Goal: Information Seeking & Learning: Learn about a topic

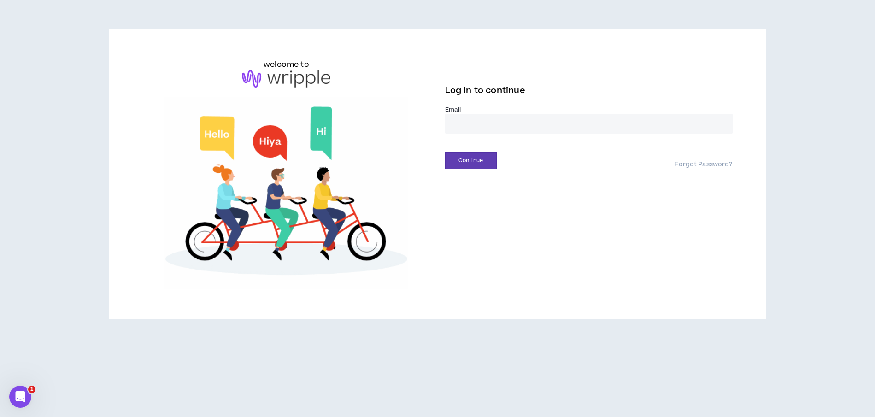
click at [481, 116] on input "email" at bounding box center [589, 124] width 288 height 20
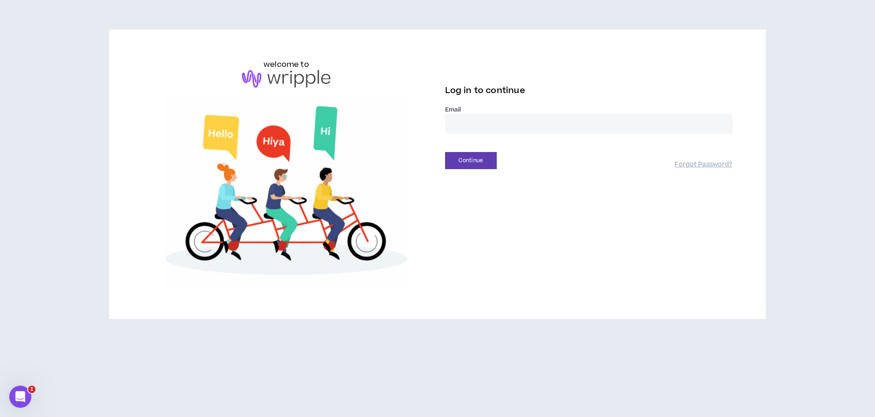
type input "**********"
click at [473, 163] on button "Continue" at bounding box center [471, 160] width 52 height 17
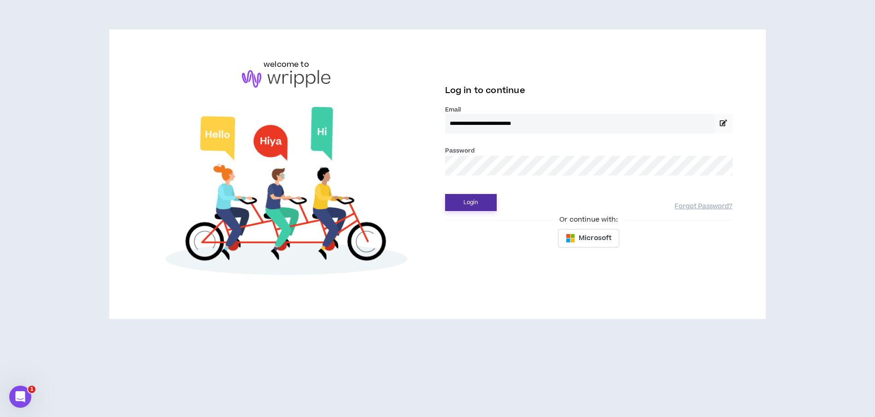
click at [474, 204] on button "Login" at bounding box center [471, 202] width 52 height 17
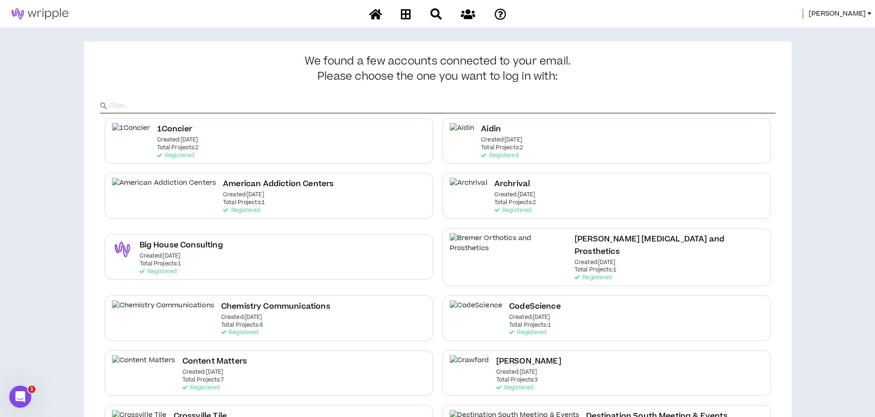
click at [857, 12] on span "[PERSON_NAME]" at bounding box center [837, 14] width 57 height 10
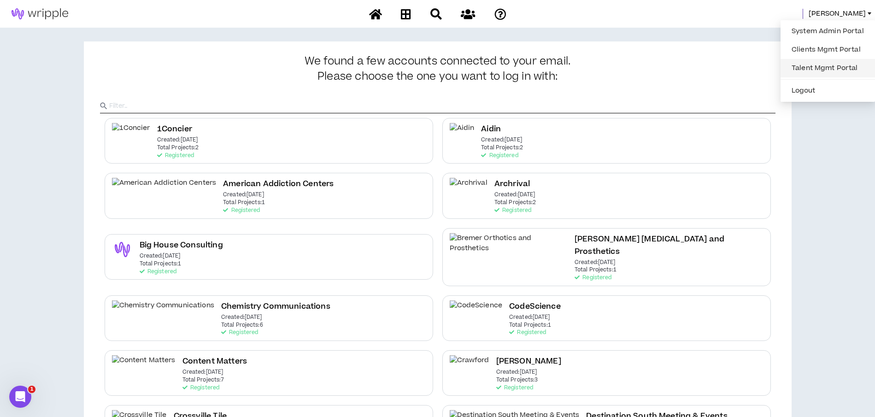
click at [811, 68] on link "Talent Mgmt Portal" at bounding box center [827, 68] width 83 height 14
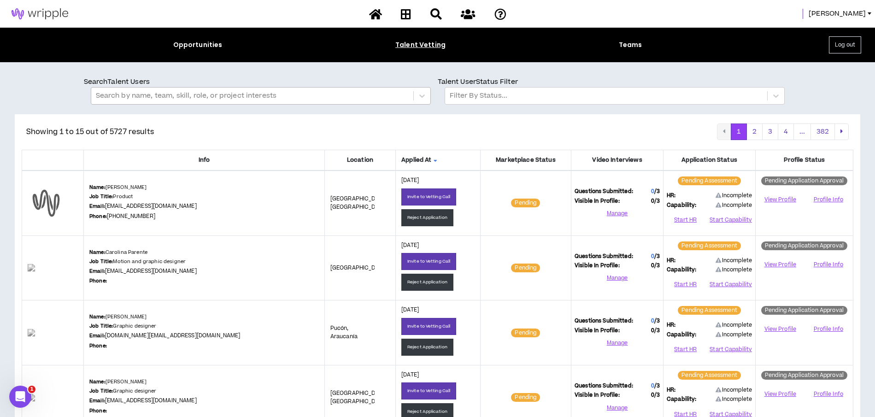
click at [302, 95] on div at bounding box center [252, 96] width 313 height 12
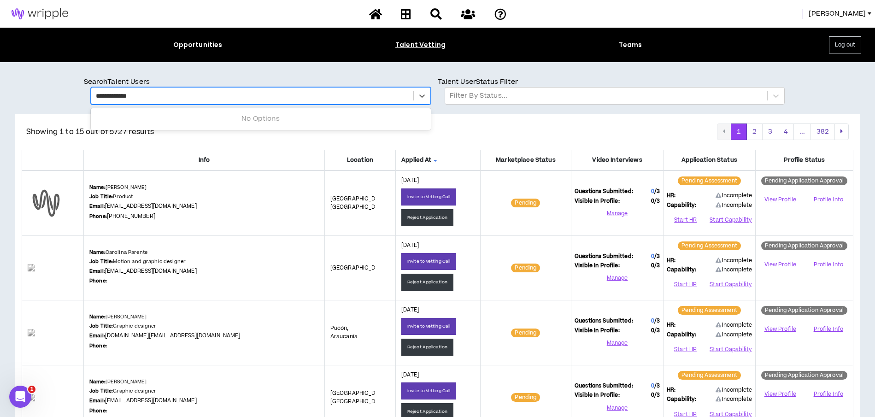
type input "**********"
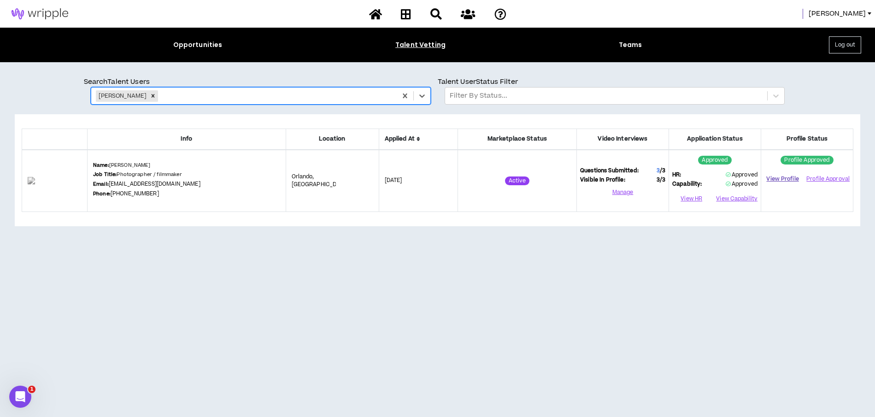
click at [787, 178] on link "View Profile" at bounding box center [783, 179] width 36 height 16
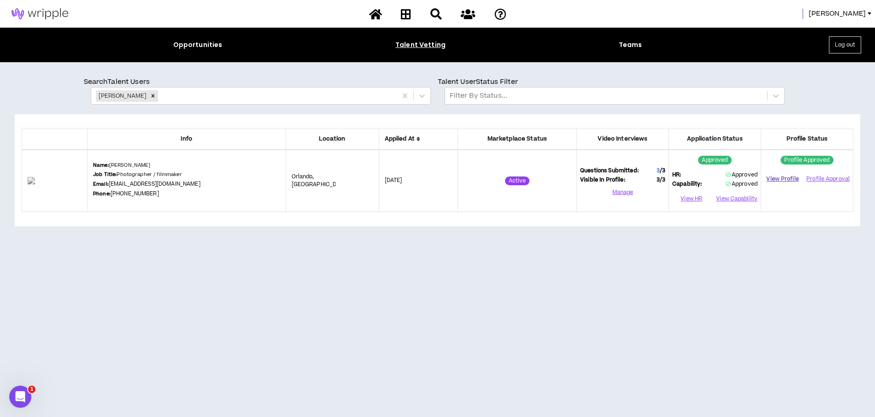
click at [794, 177] on link "View Profile" at bounding box center [783, 179] width 36 height 16
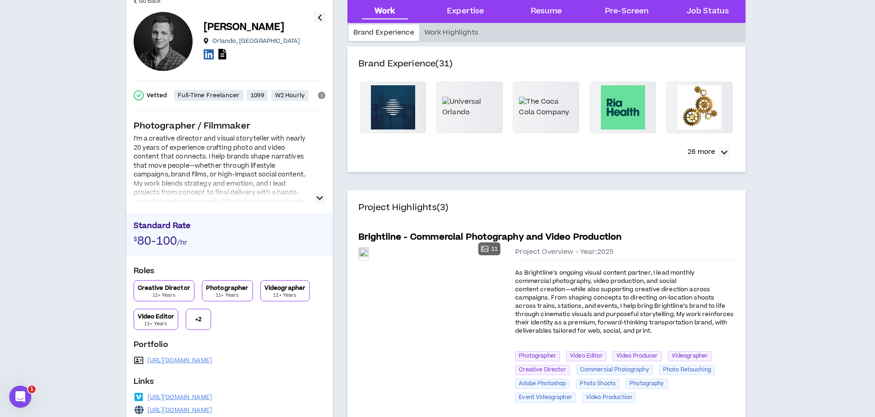
scroll to position [56, 0]
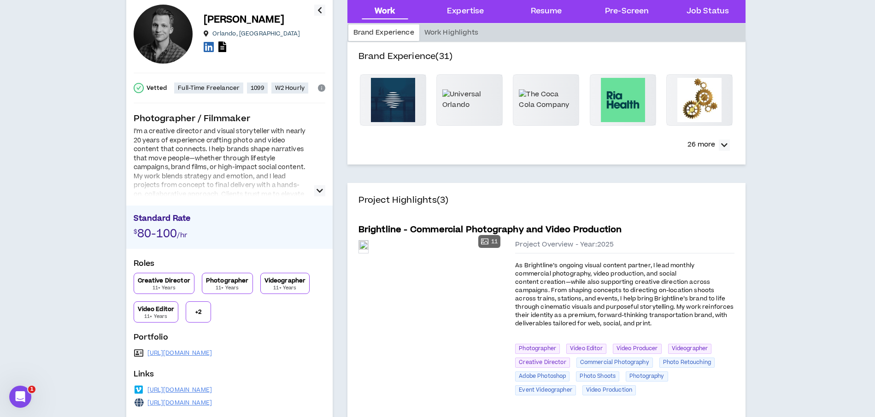
click at [193, 357] on div "https://torontali.com" at bounding box center [230, 353] width 192 height 13
click at [194, 353] on link "https://torontali.com" at bounding box center [179, 352] width 65 height 7
click at [554, 282] on span "As Brightline’s ongoing visual content partner, I lead monthly commercial photo…" at bounding box center [624, 294] width 218 height 66
click at [317, 186] on icon "button" at bounding box center [320, 190] width 6 height 11
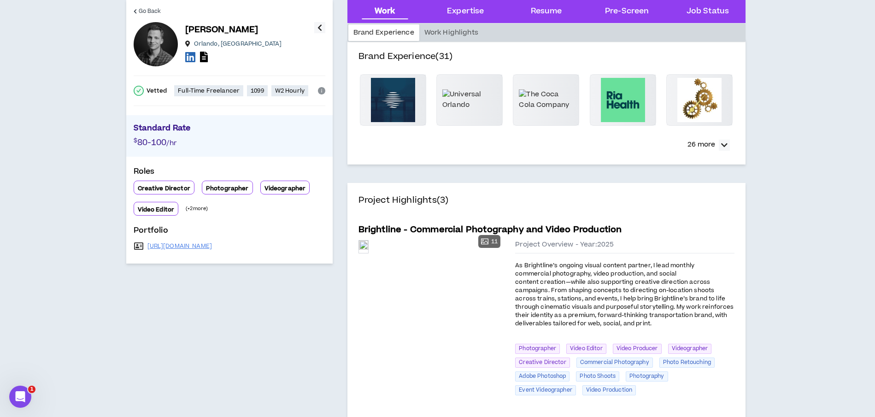
scroll to position [0, 0]
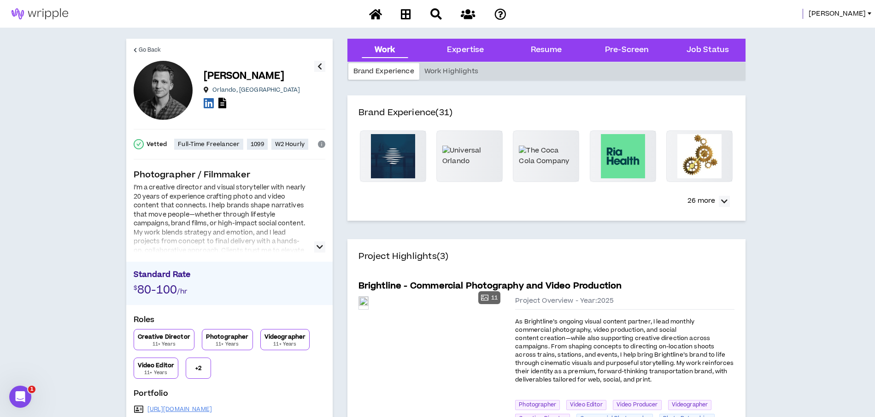
click at [320, 245] on icon "button" at bounding box center [320, 246] width 6 height 11
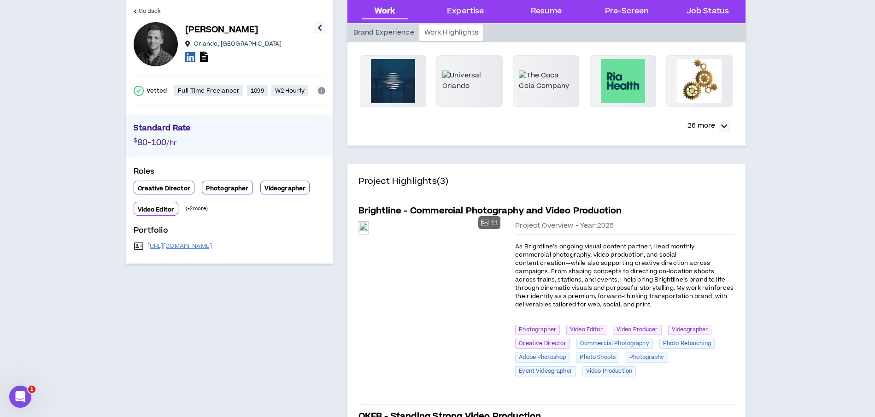
scroll to position [78, 0]
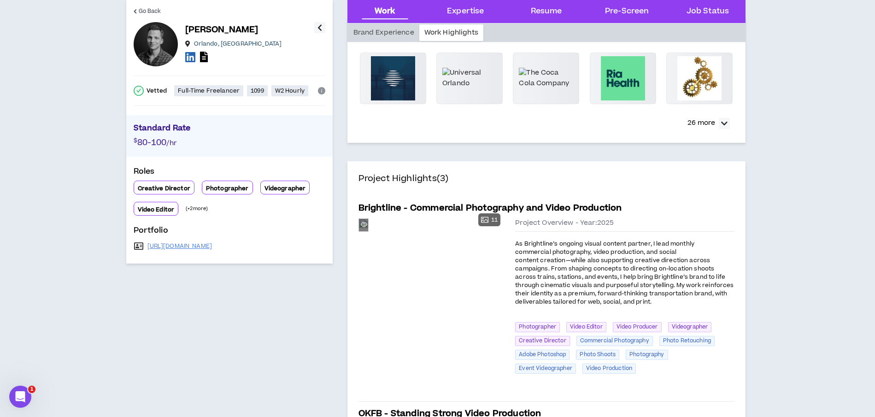
click at [368, 231] on div "Preview" at bounding box center [363, 225] width 9 height 12
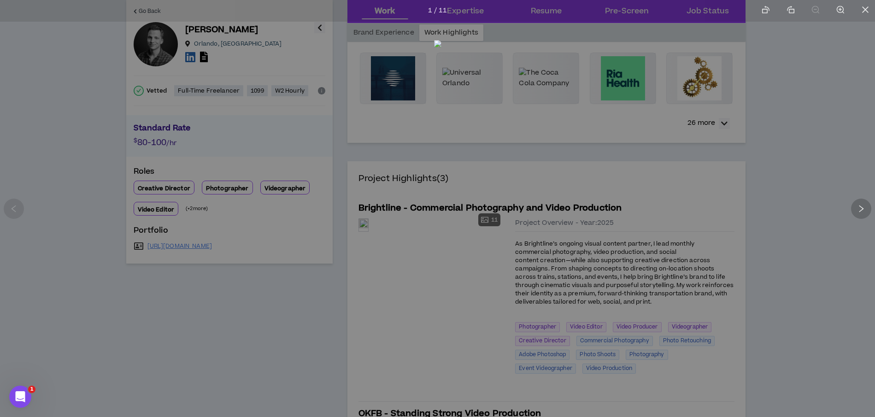
click at [864, 204] on div at bounding box center [861, 209] width 20 height 20
click at [861, 207] on icon "right" at bounding box center [861, 209] width 8 height 8
click at [859, 207] on icon "right" at bounding box center [861, 209] width 8 height 8
click at [869, 6] on li at bounding box center [865, 11] width 19 height 22
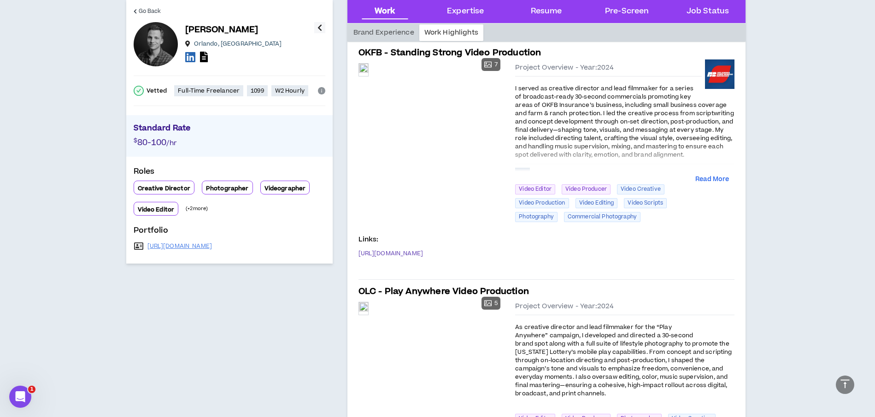
scroll to position [463, 0]
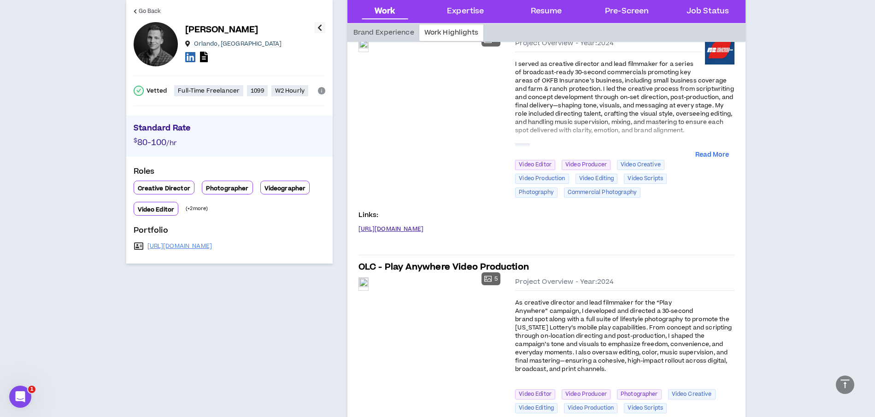
click at [410, 232] on link "https://vimeo.com/showcase/11643515?share=copy" at bounding box center [391, 228] width 65 height 7
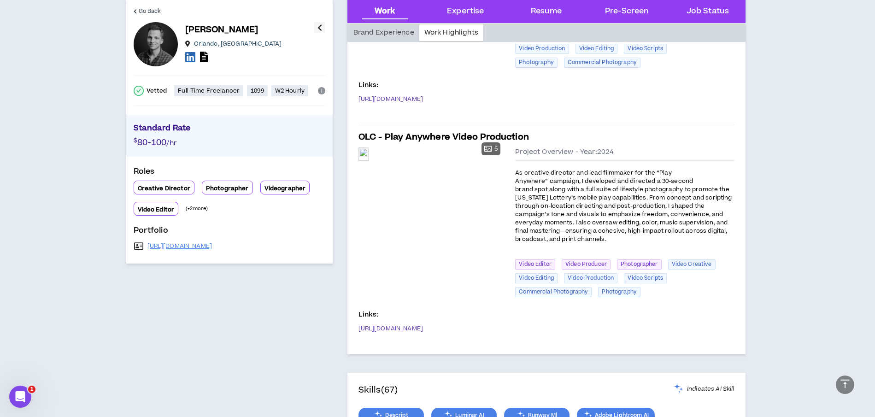
scroll to position [603, 0]
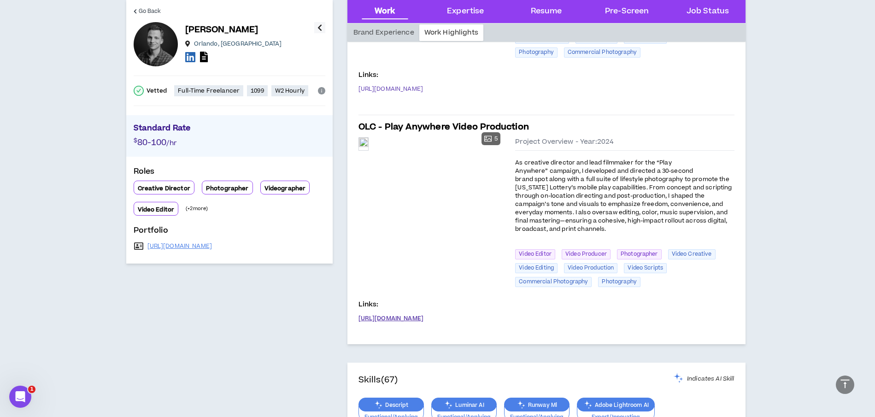
click at [385, 319] on link "https://vimeo.com/991563605" at bounding box center [391, 318] width 65 height 7
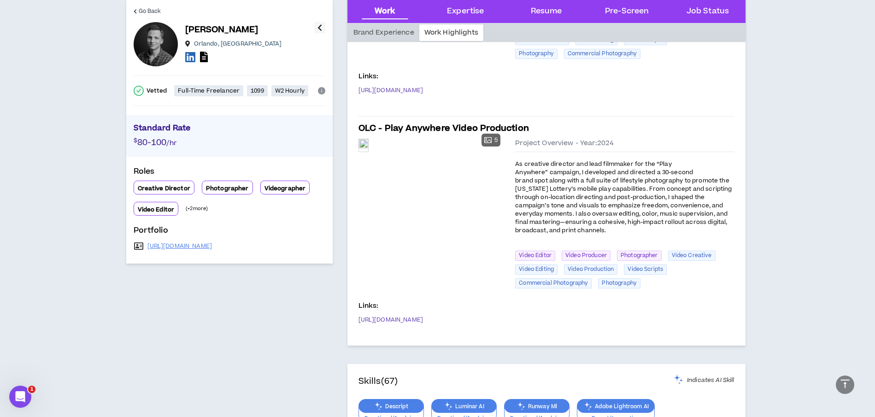
scroll to position [603, 0]
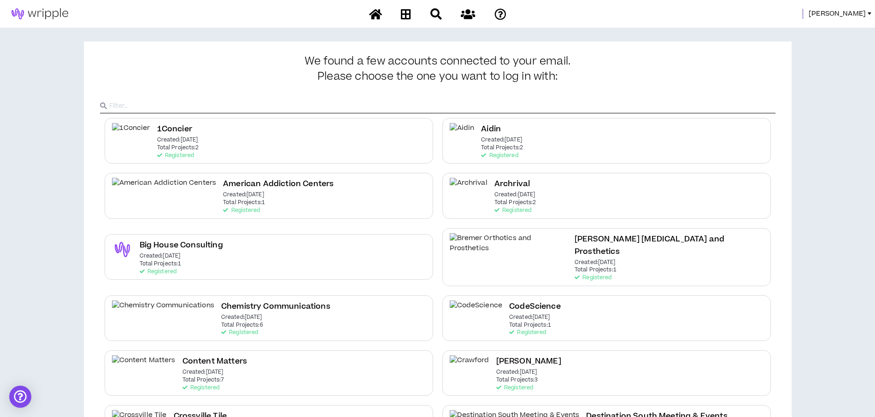
click at [859, 12] on span "[PERSON_NAME]" at bounding box center [837, 14] width 57 height 10
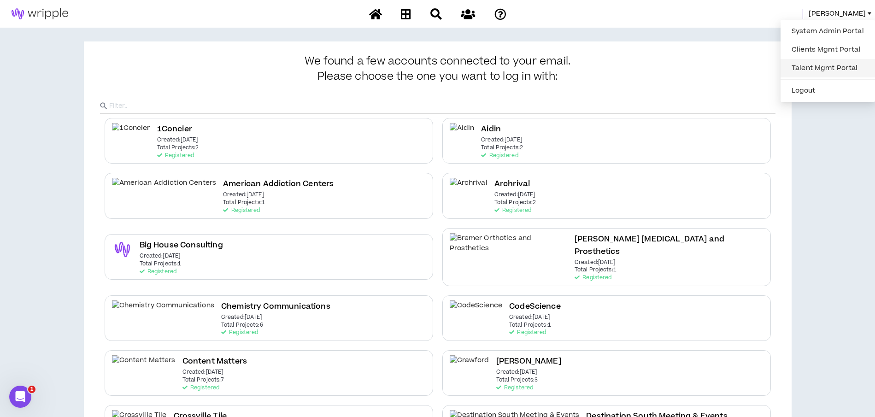
click at [806, 66] on link "Talent Mgmt Portal" at bounding box center [827, 68] width 83 height 14
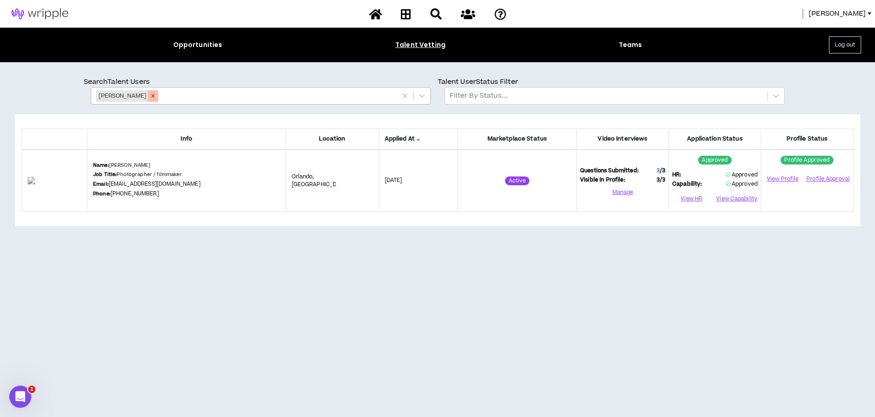
click at [150, 95] on icon "Remove Nick Torontali" at bounding box center [153, 96] width 6 height 6
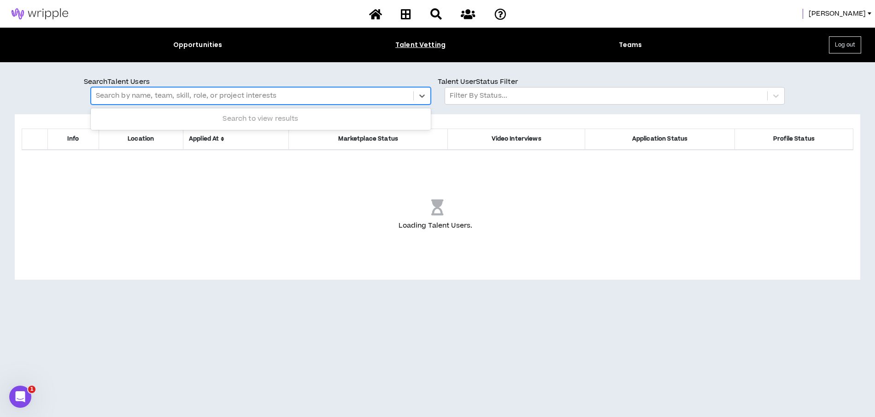
click at [145, 95] on div at bounding box center [252, 96] width 313 height 12
type input "*******"
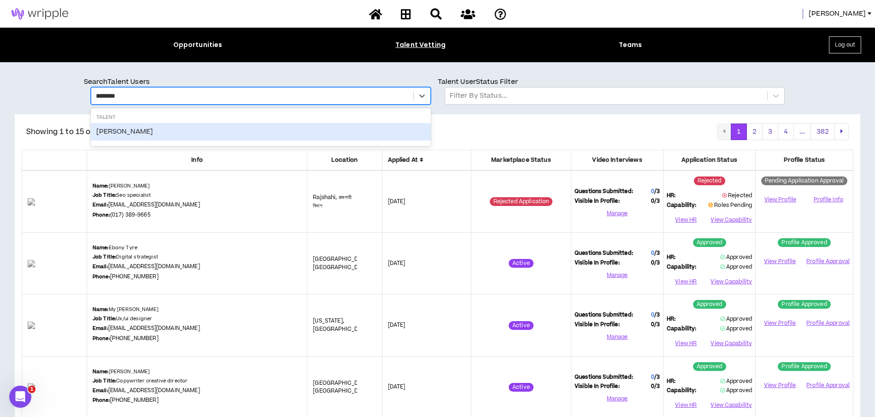
click at [129, 129] on div "Kamille Wilkinson-Mitchell" at bounding box center [261, 132] width 340 height 18
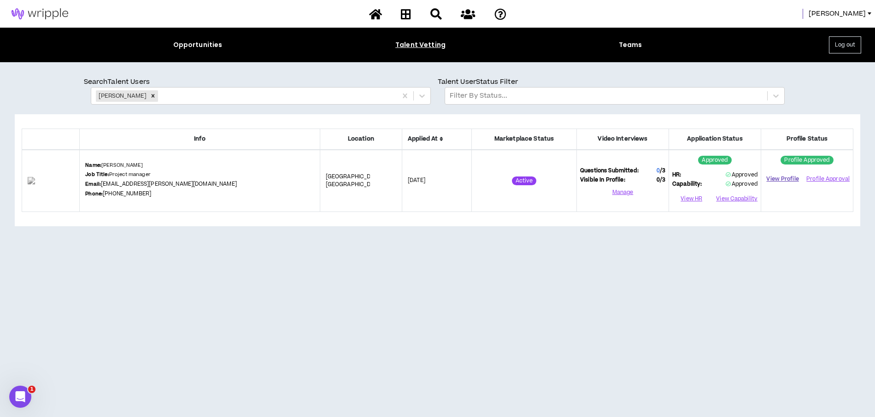
click at [784, 177] on link "View Profile" at bounding box center [783, 179] width 36 height 16
click at [155, 97] on icon "Remove Kamille Wilkinson-Mitchell" at bounding box center [153, 95] width 3 height 3
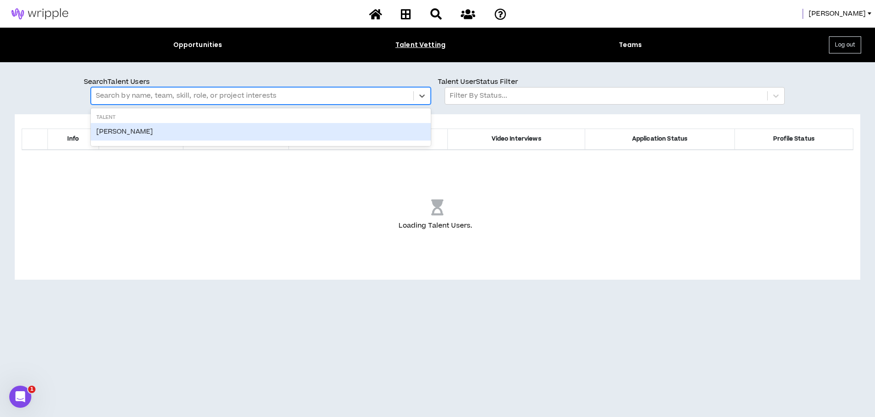
click at [184, 96] on div at bounding box center [252, 96] width 313 height 12
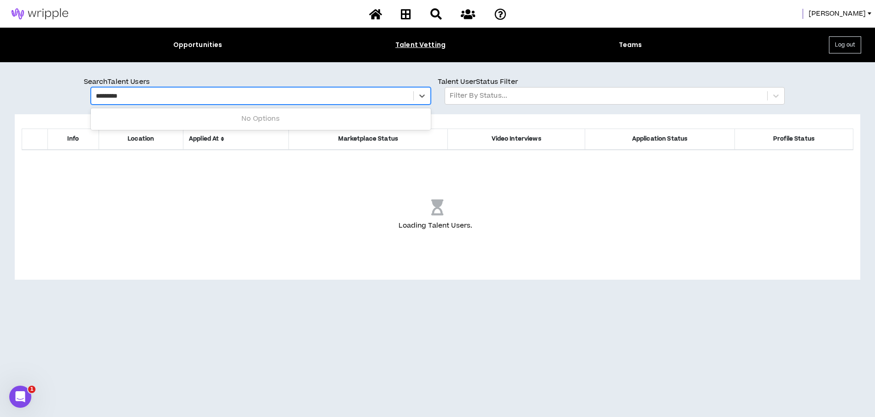
type input "**********"
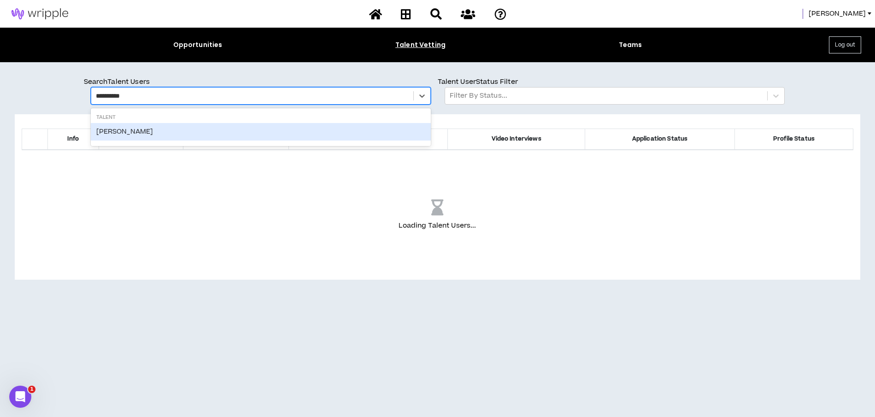
click at [132, 126] on div "Asia Lewis" at bounding box center [261, 132] width 340 height 18
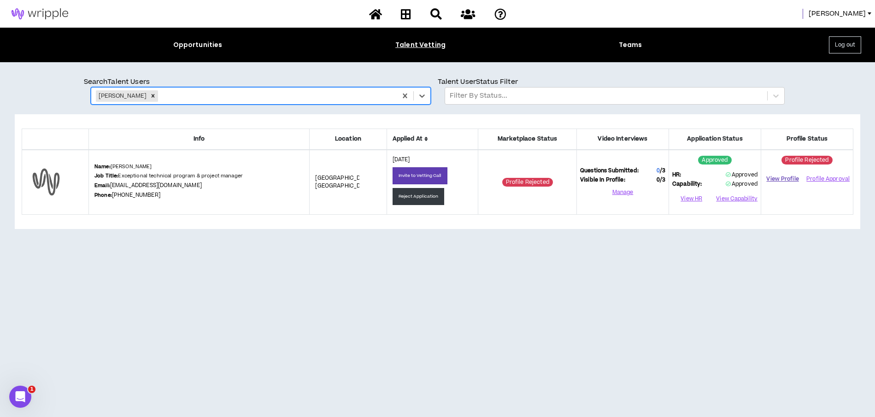
click at [787, 180] on link "View Profile" at bounding box center [783, 179] width 36 height 16
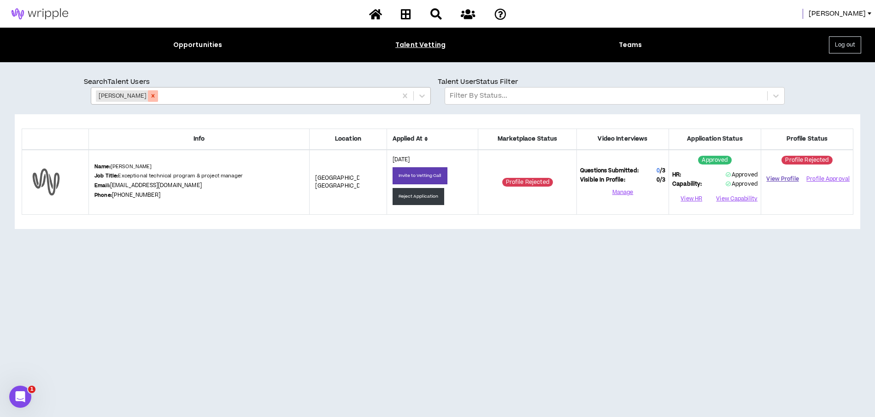
click at [150, 93] on icon "Remove Asia Lewis" at bounding box center [153, 96] width 6 height 6
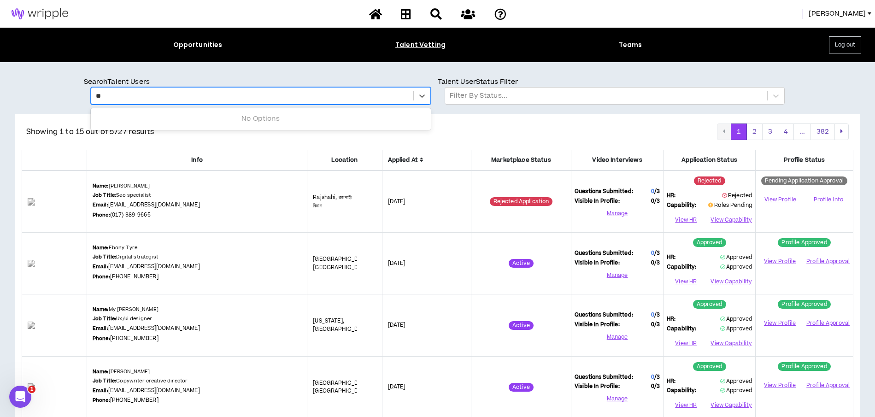
type input "*"
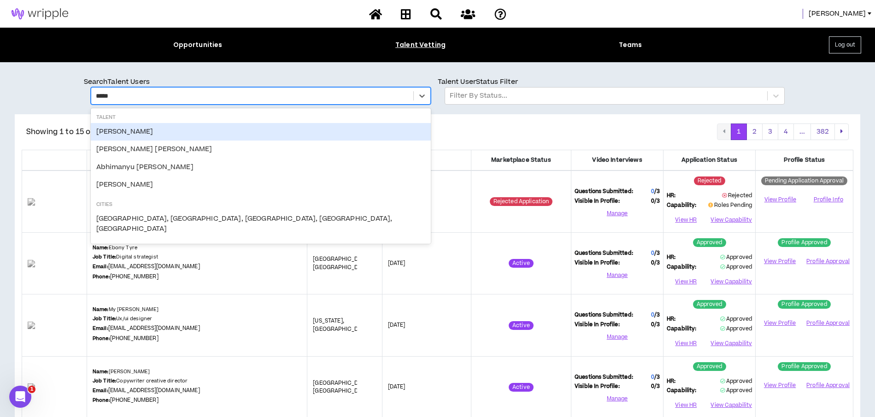
type input "*****"
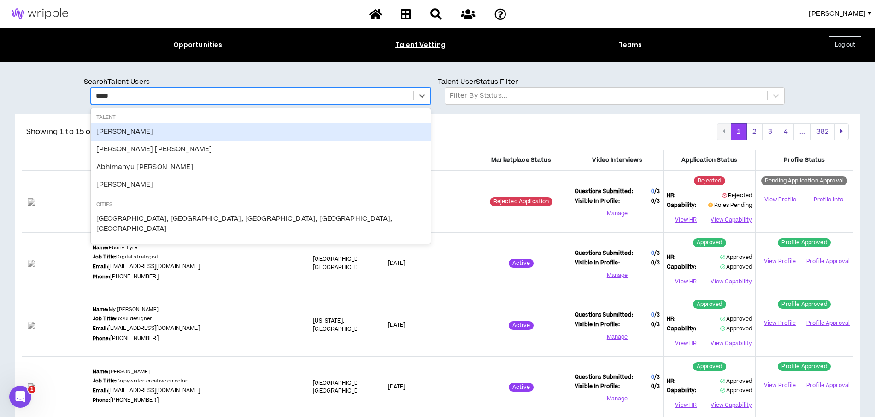
drag, startPoint x: 116, startPoint y: 95, endPoint x: 85, endPoint y: 94, distance: 30.4
click at [85, 94] on div "option Saikumar Reddy focused, 1 of 5. 5 results available for search term Redd…" at bounding box center [261, 96] width 354 height 18
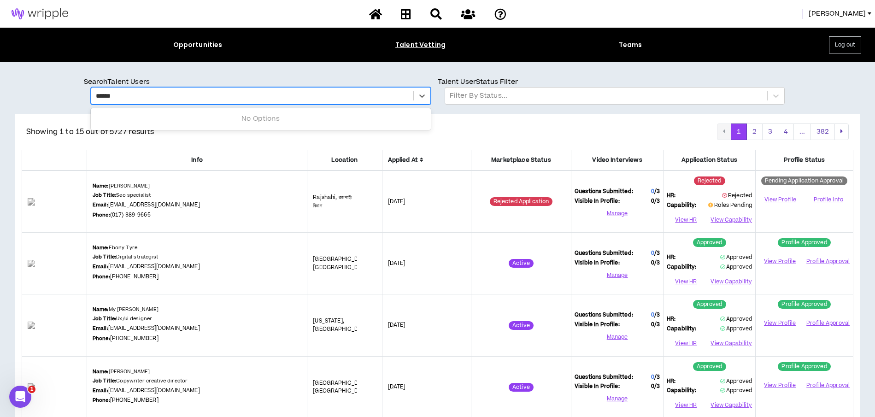
type input "******"
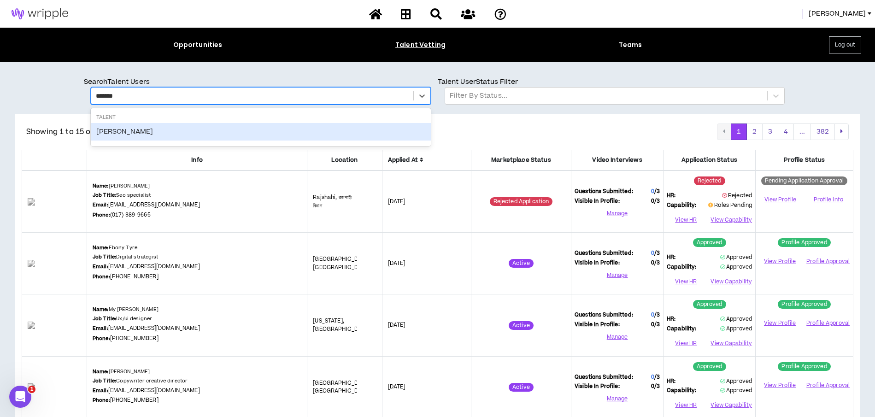
click at [105, 131] on div "Bhakti Dave" at bounding box center [261, 132] width 340 height 18
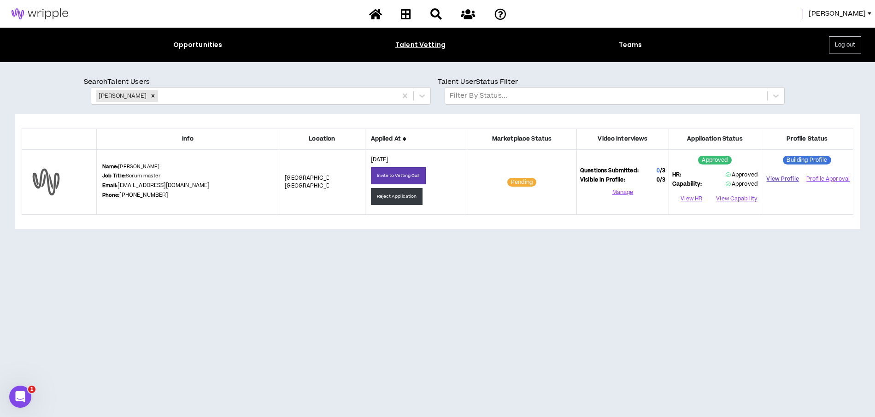
click at [787, 180] on link "View Profile" at bounding box center [783, 179] width 36 height 16
click at [150, 96] on icon "Remove Bhakti Dave" at bounding box center [153, 96] width 6 height 6
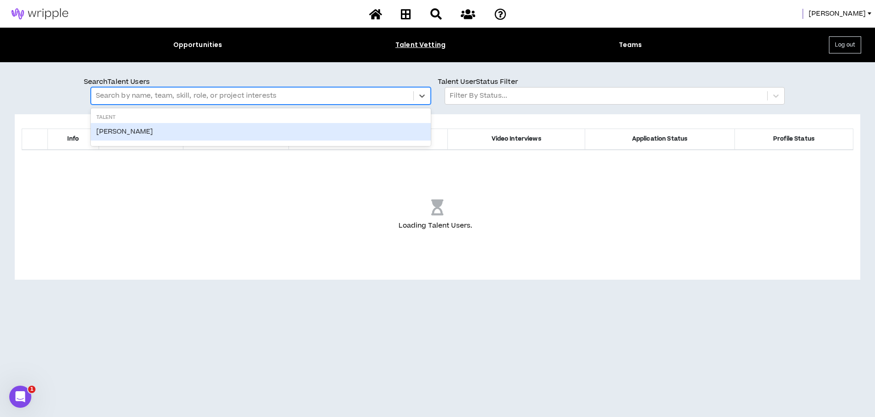
click at [150, 96] on div at bounding box center [252, 96] width 313 height 12
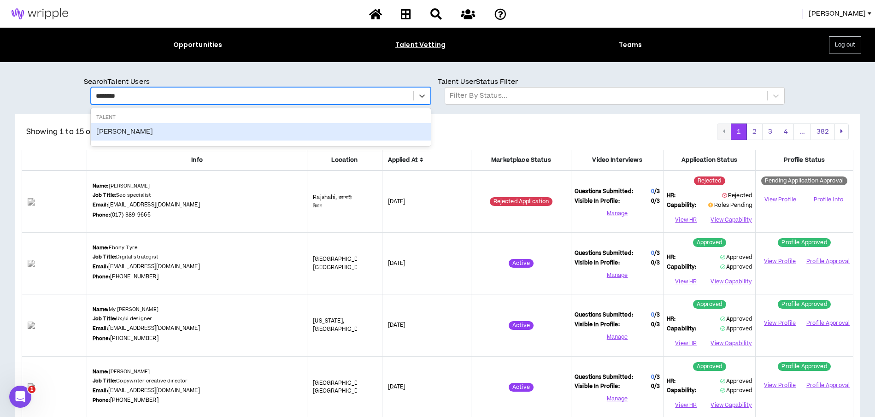
drag, startPoint x: 121, startPoint y: 96, endPoint x: 71, endPoint y: 99, distance: 49.8
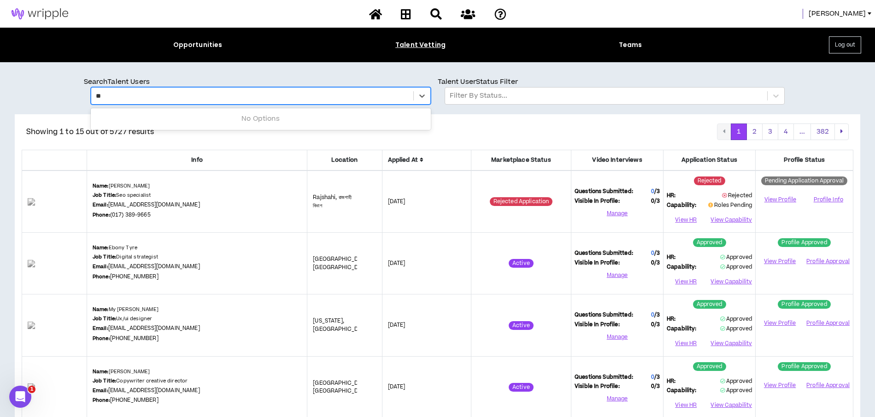
type input "*"
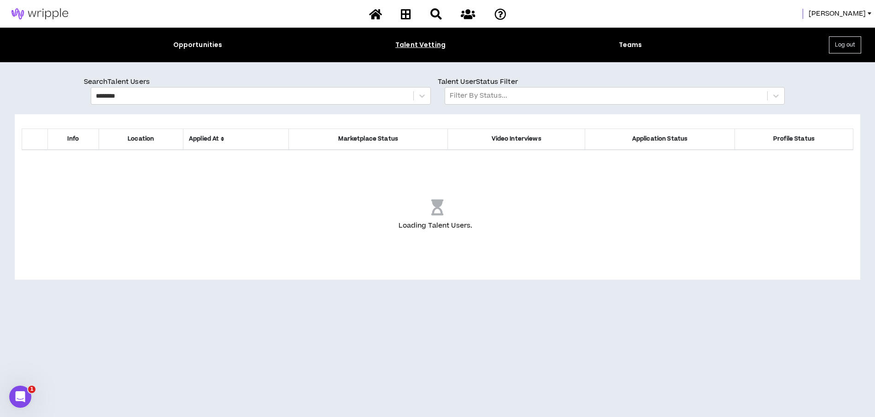
click at [200, 69] on div "Search Talent Users ******** Talent User Status Filter Filter By Status... Info…" at bounding box center [437, 247] width 875 height 370
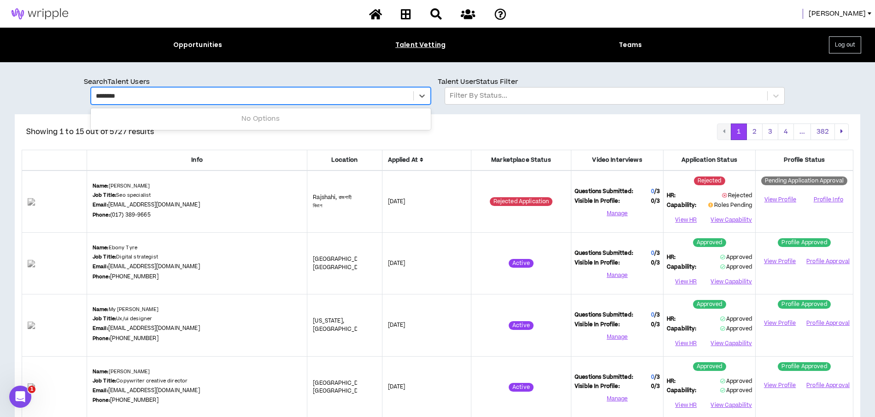
drag, startPoint x: 130, startPoint y: 95, endPoint x: 100, endPoint y: 94, distance: 30.9
click at [91, 94] on div "Use Up and Down to choose options, press Enter to select the currently focused …" at bounding box center [261, 96] width 340 height 18
click at [100, 94] on input "********" at bounding box center [108, 96] width 25 height 10
click at [109, 94] on input "**********" at bounding box center [119, 96] width 47 height 10
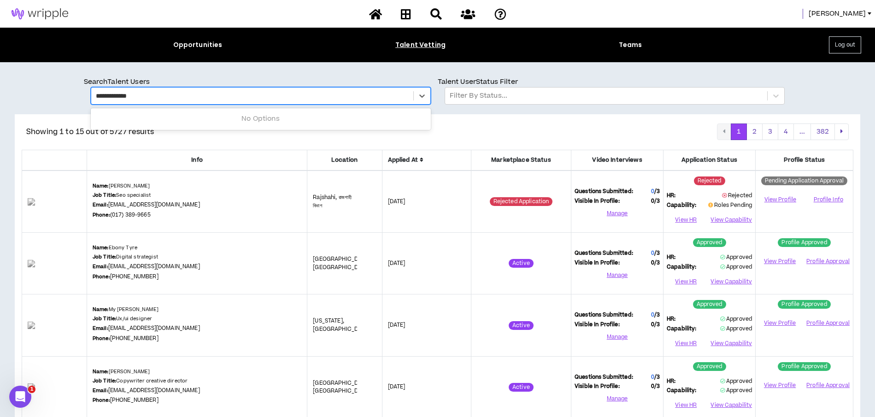
drag, startPoint x: 151, startPoint y: 96, endPoint x: 137, endPoint y: 96, distance: 13.4
click at [139, 96] on div "**********" at bounding box center [252, 96] width 313 height 12
drag, startPoint x: 138, startPoint y: 95, endPoint x: 83, endPoint y: 95, distance: 54.4
click at [84, 95] on div "**********" at bounding box center [261, 96] width 354 height 18
click at [106, 96] on input "**********" at bounding box center [119, 96] width 47 height 10
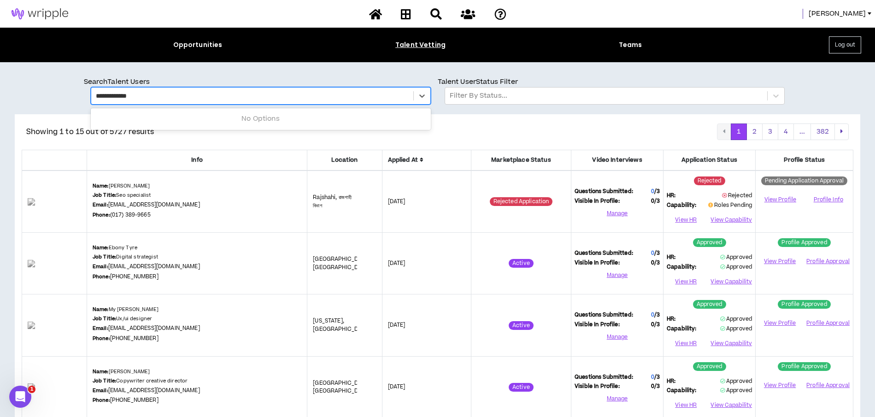
click at [106, 96] on input "**********" at bounding box center [119, 96] width 47 height 10
drag, startPoint x: 132, startPoint y: 98, endPoint x: 120, endPoint y: 98, distance: 12.0
click at [120, 98] on div "**********" at bounding box center [252, 96] width 313 height 12
drag, startPoint x: 120, startPoint y: 97, endPoint x: 167, endPoint y: 97, distance: 46.5
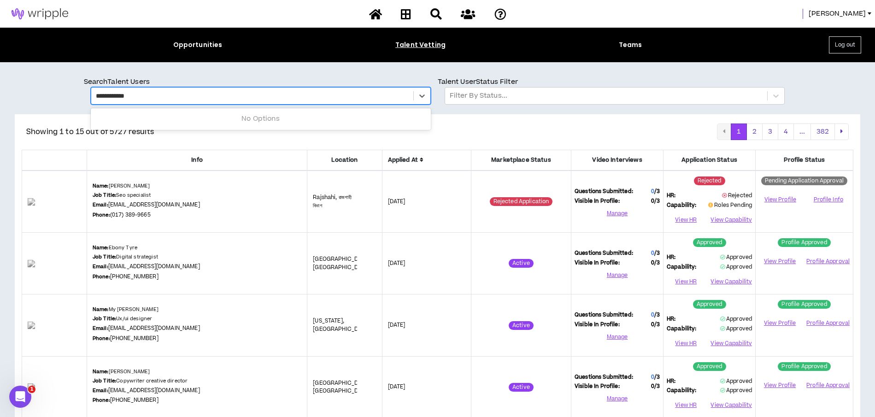
click at [167, 97] on div "**********" at bounding box center [252, 96] width 313 height 12
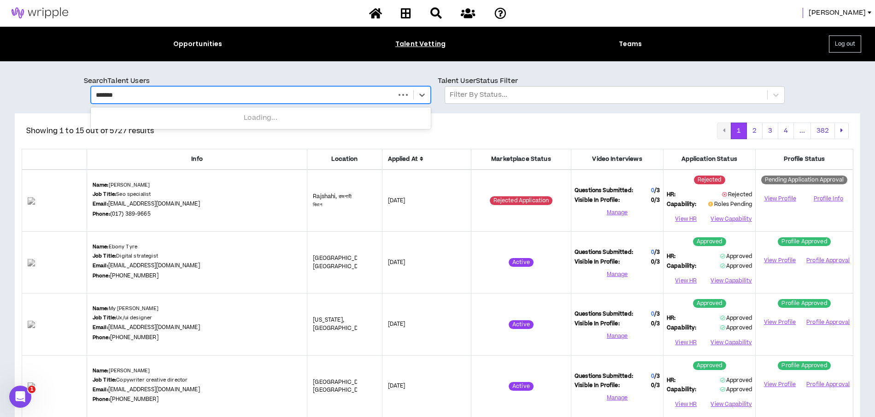
type input "*******"
click at [279, 56] on div "Opportunities Talent Vetting Teams Log out" at bounding box center [437, 44] width 875 height 35
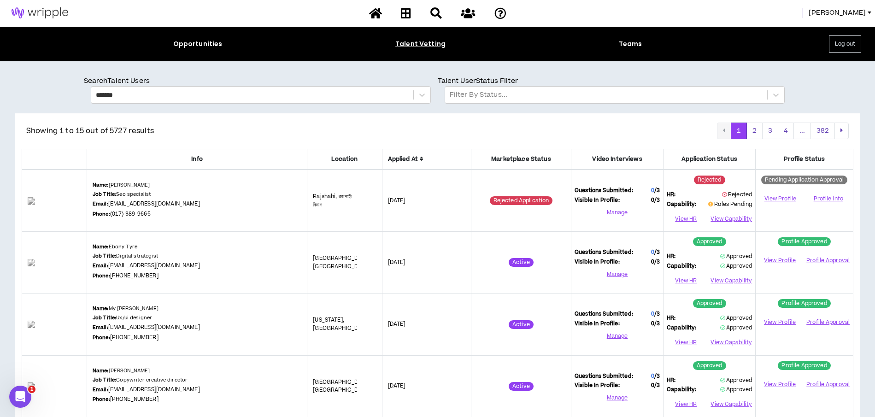
scroll to position [3, 0]
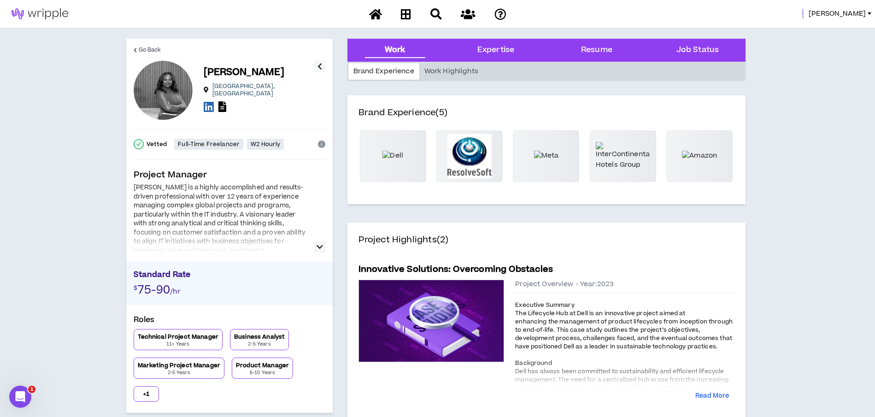
click at [316, 244] on button "button" at bounding box center [319, 246] width 11 height 11
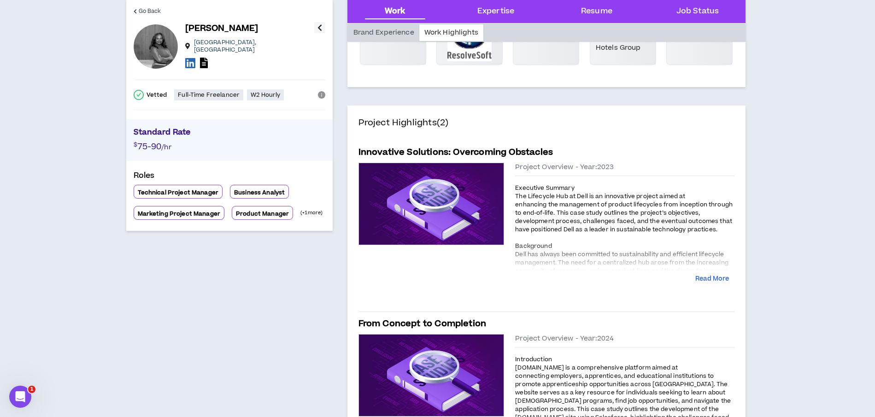
scroll to position [124, 0]
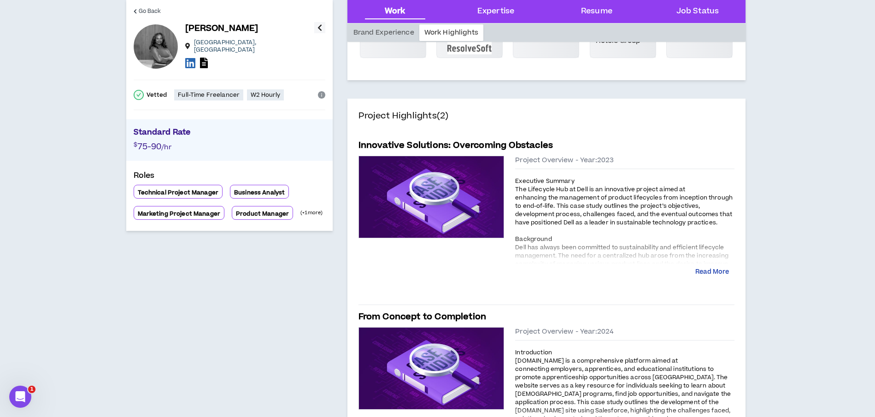
click at [710, 274] on button "Read More" at bounding box center [712, 272] width 34 height 9
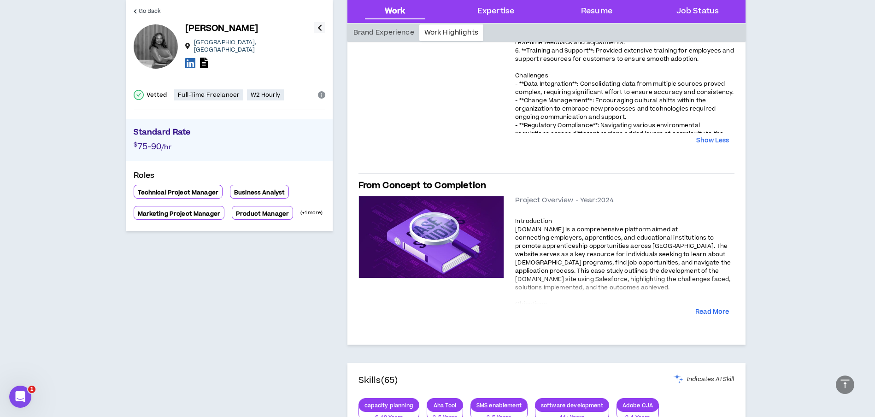
scroll to position [552, 0]
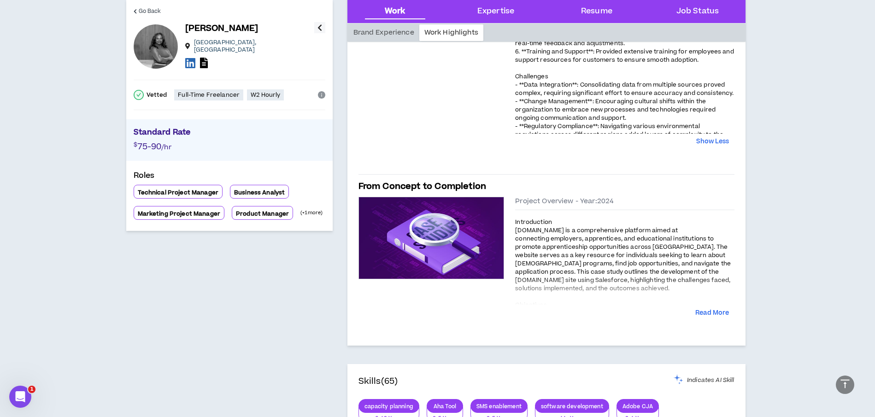
click at [616, 269] on span "[DOMAIN_NAME] is a comprehensive platform aimed at connecting employers, appren…" at bounding box center [623, 259] width 216 height 66
click at [718, 312] on button "Read More" at bounding box center [712, 313] width 34 height 9
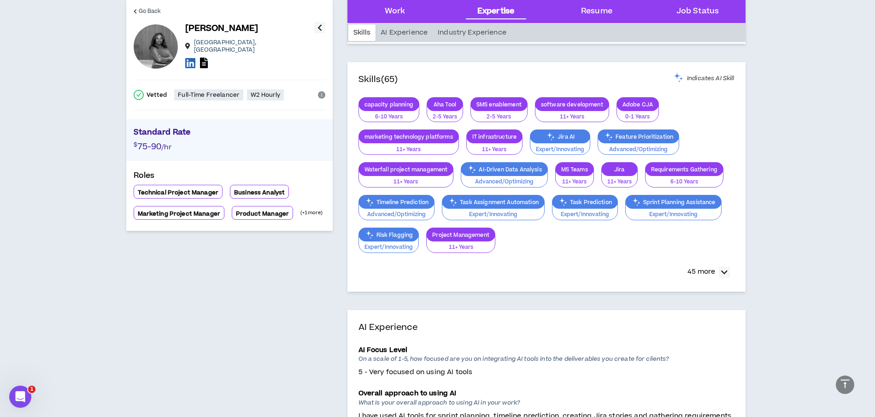
scroll to position [1506, 0]
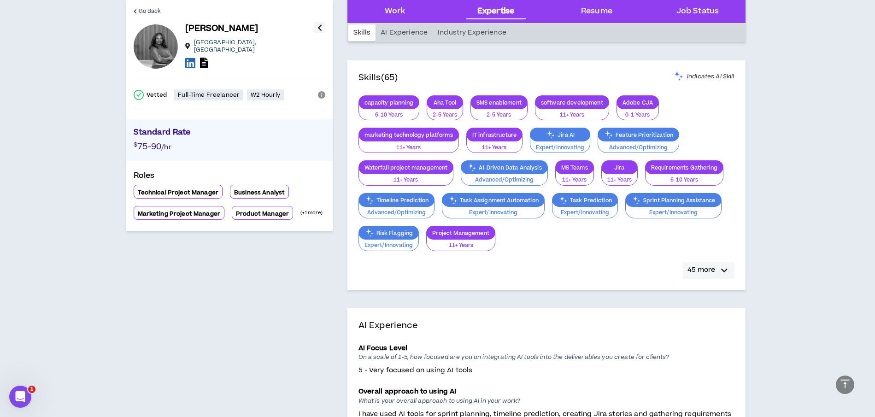
click at [724, 268] on icon "button" at bounding box center [724, 270] width 6 height 11
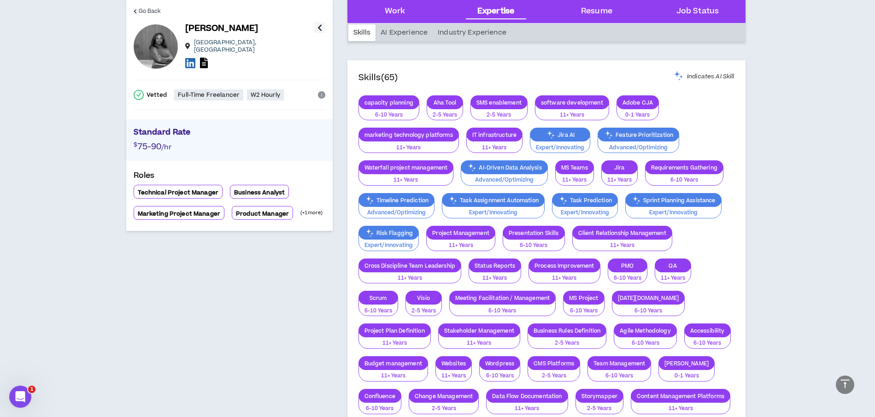
drag, startPoint x: 727, startPoint y: 268, endPoint x: 759, endPoint y: 269, distance: 32.3
click at [728, 268] on div "capacity planning 6-10 Years Aha Tool 2-5 Years SMS enablement 2-5 Years softwa…" at bounding box center [547, 319] width 376 height 449
click at [778, 267] on section "Go Back [PERSON_NAME] [GEOGRAPHIC_DATA] , [GEOGRAPHIC_DATA] Vetted Full-Time Fr…" at bounding box center [437, 285] width 875 height 3526
click at [825, 247] on section "Go Back [PERSON_NAME] [GEOGRAPHIC_DATA] , [GEOGRAPHIC_DATA] Vetted Full-Time Fr…" at bounding box center [437, 285] width 875 height 3526
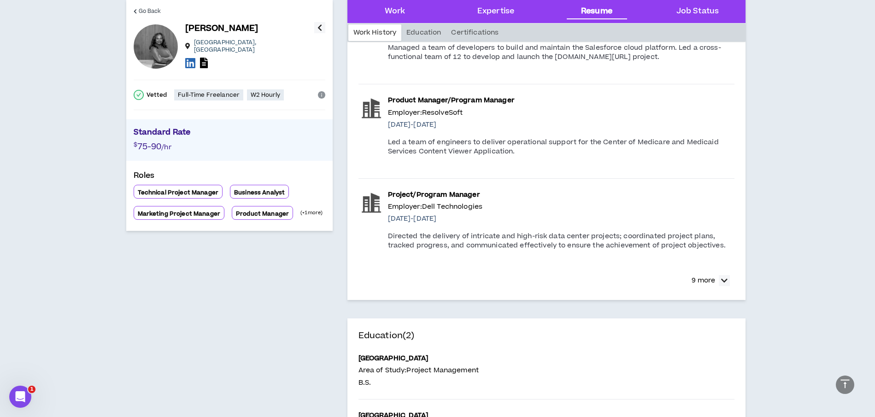
scroll to position [2450, 0]
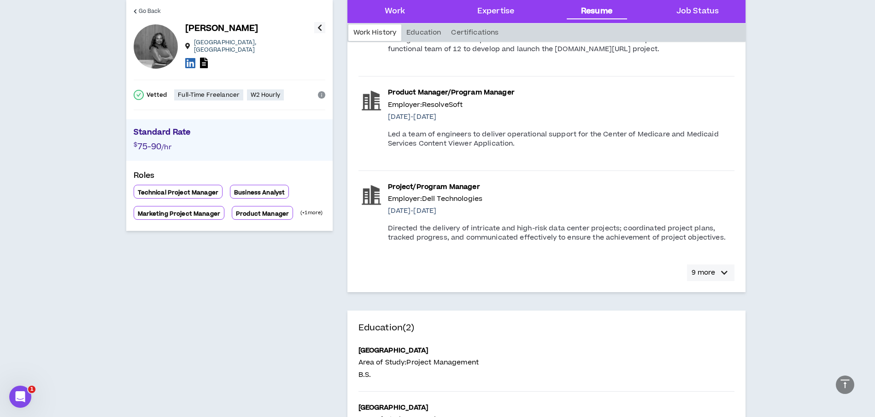
click at [725, 275] on icon "button" at bounding box center [724, 272] width 6 height 11
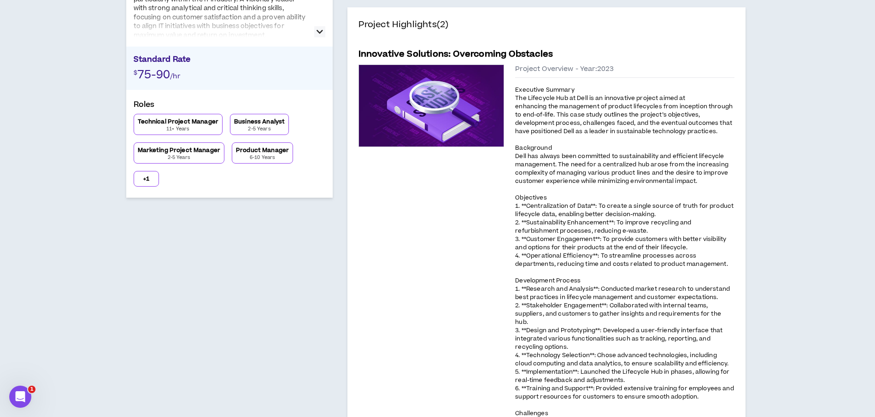
scroll to position [0, 0]
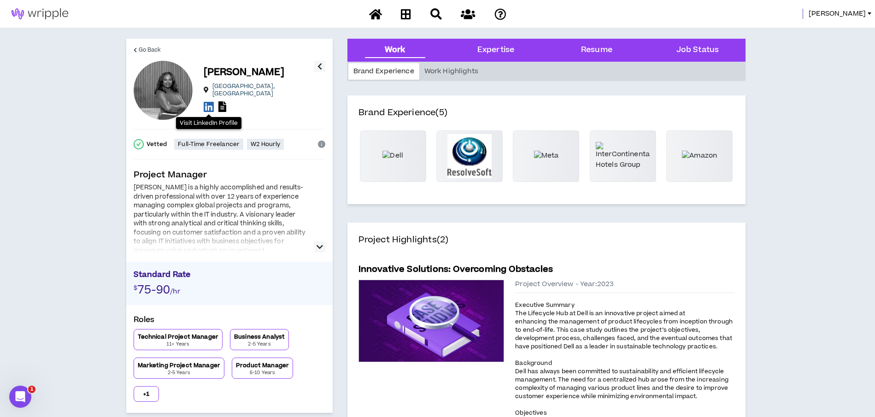
click at [208, 101] on icon at bounding box center [209, 107] width 10 height 12
click at [226, 105] on icon at bounding box center [222, 106] width 8 height 11
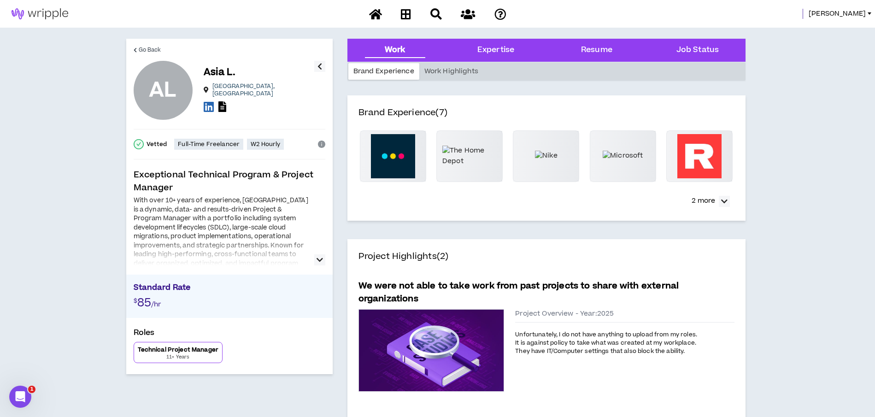
click at [318, 260] on icon "button" at bounding box center [320, 259] width 6 height 11
click at [318, 259] on icon "button" at bounding box center [320, 259] width 6 height 11
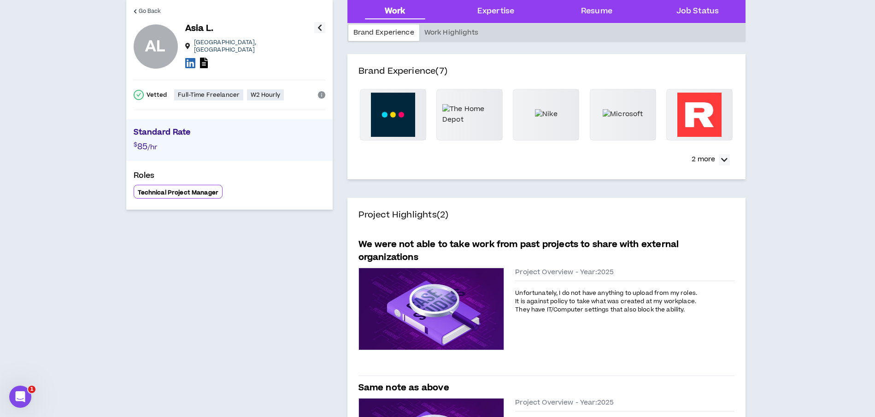
scroll to position [41, 0]
click at [625, 310] on span "Unfortunately, I do not have anything to upload from my roles. It is against po…" at bounding box center [606, 301] width 182 height 25
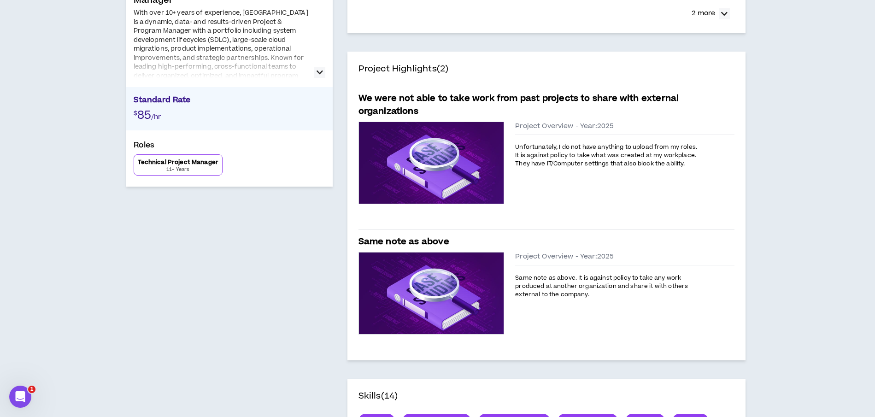
scroll to position [0, 0]
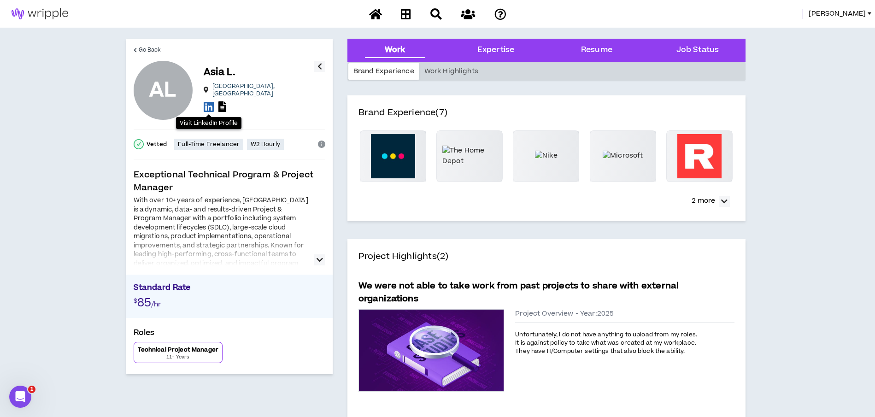
click at [209, 105] on icon at bounding box center [209, 107] width 10 height 12
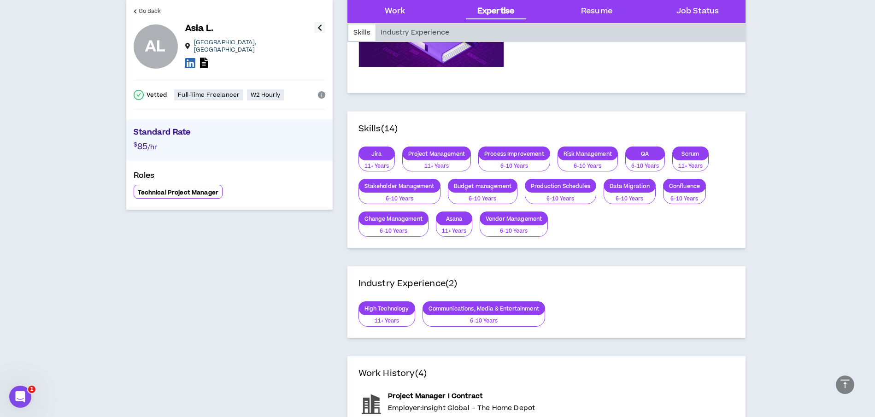
scroll to position [456, 0]
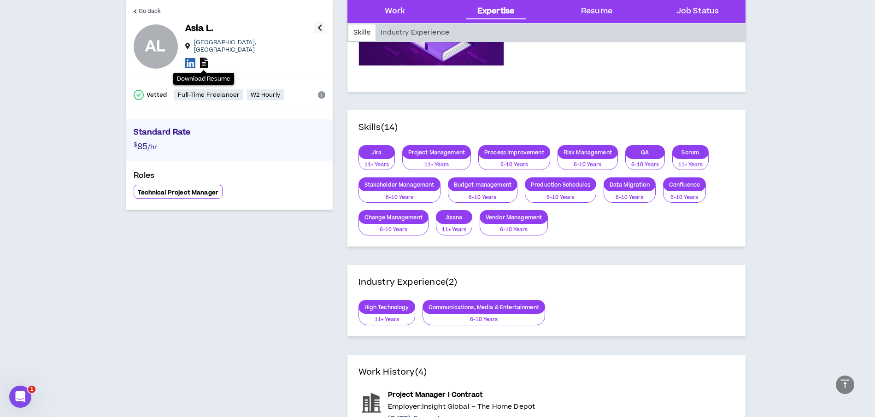
click at [205, 58] on icon at bounding box center [204, 63] width 8 height 11
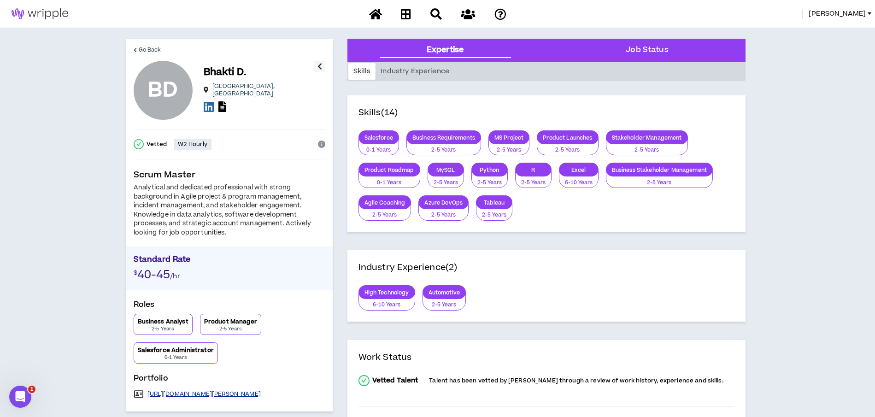
click at [190, 392] on link "https://bhakti-dave-portfolio.webflow.io/" at bounding box center [203, 393] width 113 height 7
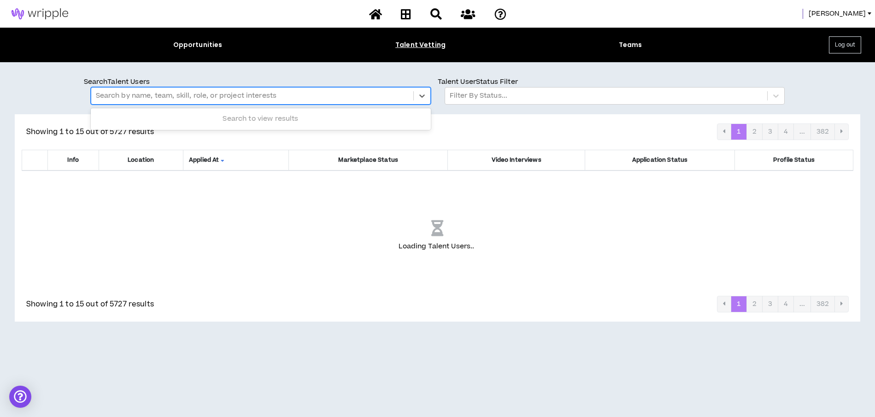
click at [160, 94] on div at bounding box center [252, 96] width 313 height 12
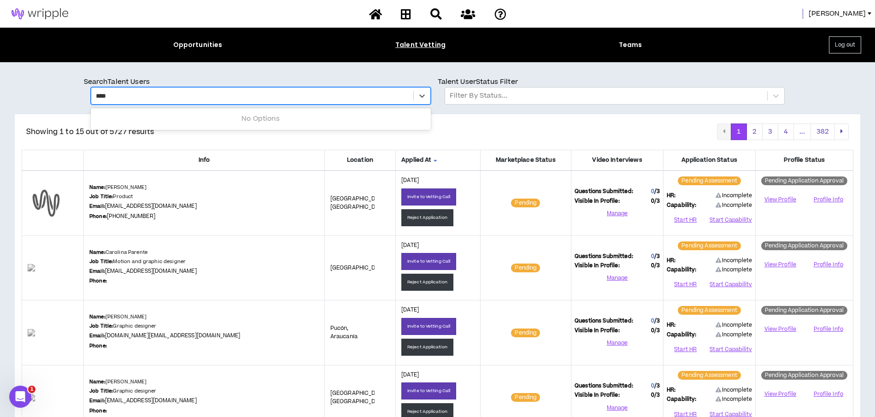
type input "****"
